Goal: Task Accomplishment & Management: Manage account settings

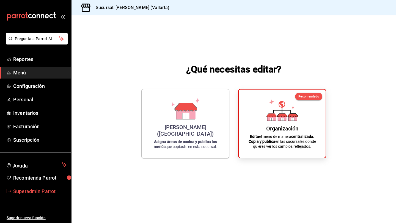
click at [23, 189] on span "Superadmin Parrot" at bounding box center [40, 191] width 54 height 7
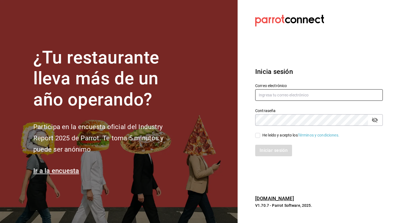
click at [276, 97] on input "text" at bounding box center [319, 95] width 128 height 12
type input "t"
type input "d"
paste input "[EMAIL_ADDRESS][DOMAIN_NAME]"
type input "[EMAIL_ADDRESS][DOMAIN_NAME]"
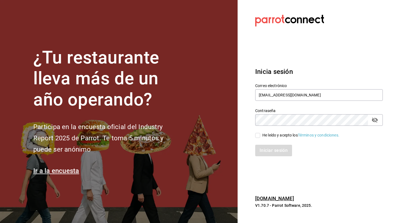
click at [266, 138] on div "He leído y acepto los Términos y condiciones." at bounding box center [300, 135] width 77 height 6
click at [260, 138] on input "He leído y acepto los Términos y condiciones." at bounding box center [257, 135] width 5 height 5
checkbox input "true"
click at [268, 156] on button "Iniciar sesión" at bounding box center [273, 151] width 37 height 12
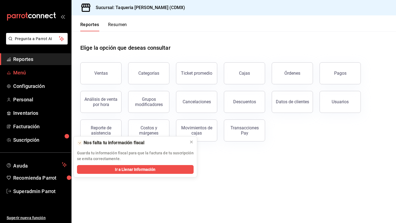
click at [28, 68] on link "Menú" at bounding box center [35, 73] width 71 height 12
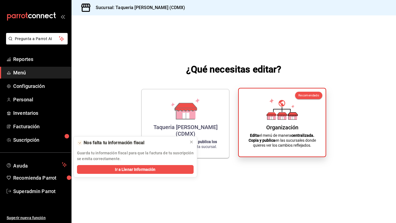
click at [282, 116] on icon at bounding box center [282, 114] width 10 height 4
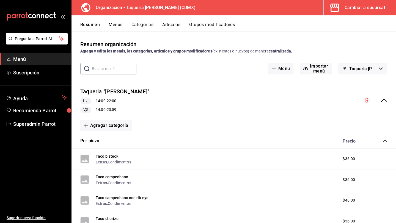
click at [118, 24] on button "Menús" at bounding box center [116, 26] width 14 height 9
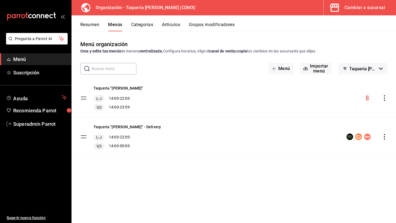
click at [384, 138] on icon "actions" at bounding box center [383, 136] width 5 height 5
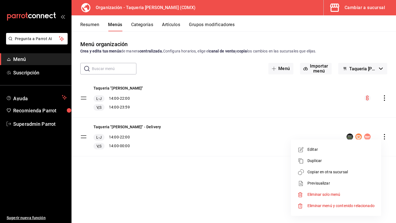
click at [329, 170] on span "Copiar en otra sucursal" at bounding box center [340, 172] width 67 height 6
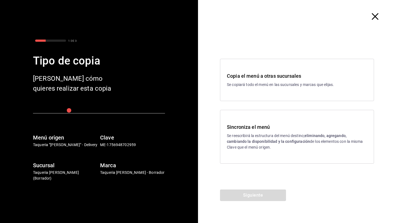
click at [281, 86] on p "Se copiará todo el menú en las sucursales y marcas que elijas." at bounding box center [297, 85] width 140 height 6
click at [376, 16] on icon "button" at bounding box center [375, 16] width 7 height 7
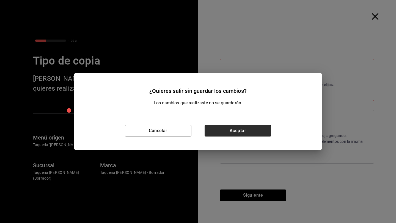
click at [243, 129] on button "Aceptar" at bounding box center [237, 131] width 67 height 12
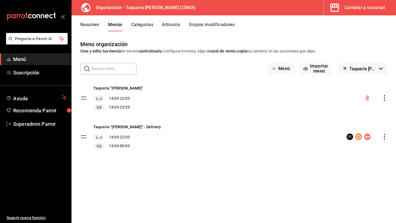
click at [385, 100] on icon "actions" at bounding box center [383, 97] width 5 height 5
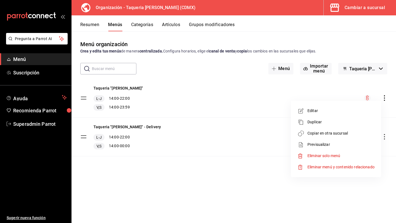
click at [336, 134] on span "Copiar en otra sucursal" at bounding box center [340, 134] width 67 height 6
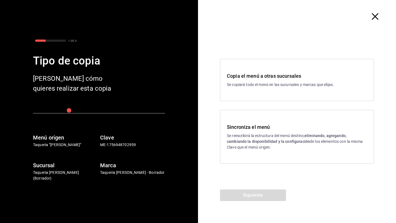
click at [374, 16] on icon "button" at bounding box center [375, 16] width 7 height 7
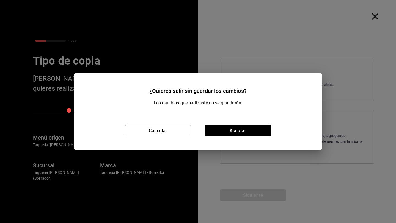
click at [242, 120] on div "Cancelar Aceptar" at bounding box center [197, 131] width 247 height 38
click at [242, 130] on button "Aceptar" at bounding box center [237, 131] width 67 height 12
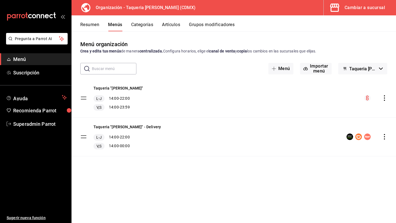
click at [349, 12] on button "Cambiar a sucursal" at bounding box center [357, 7] width 68 height 15
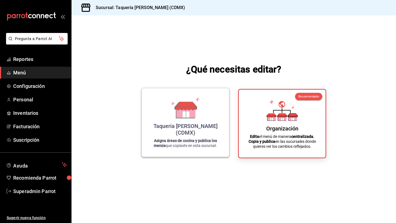
click at [178, 128] on div "Taqueria Don Pepe (CDMX) Asigna áreas de cocina y publica los menús que copiast…" at bounding box center [185, 123] width 74 height 60
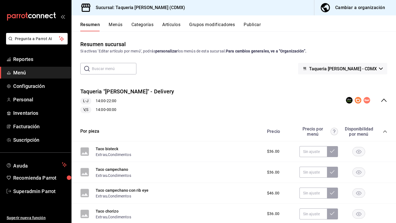
click at [113, 28] on button "Menús" at bounding box center [116, 26] width 14 height 9
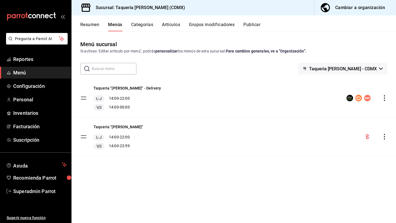
click at [91, 28] on button "Resumen" at bounding box center [89, 26] width 19 height 9
